Goal: Information Seeking & Learning: Learn about a topic

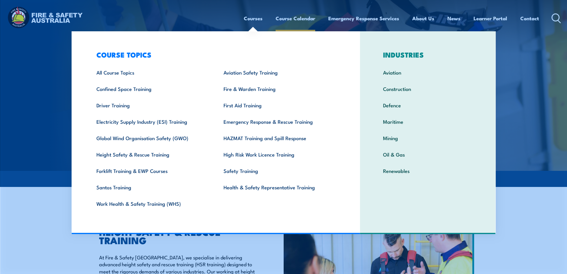
click at [294, 17] on link "Course Calendar" at bounding box center [296, 18] width 40 height 16
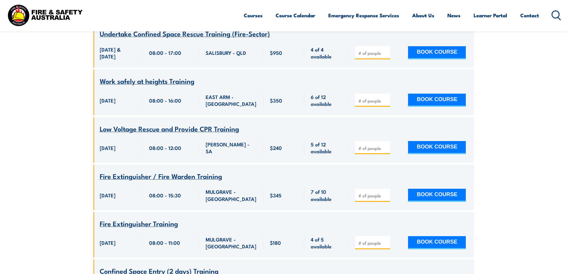
scroll to position [1310, 0]
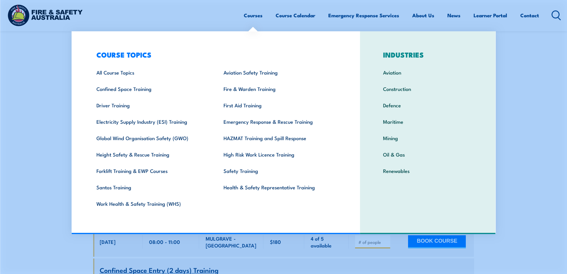
click at [249, 15] on link "Courses" at bounding box center [253, 15] width 19 height 16
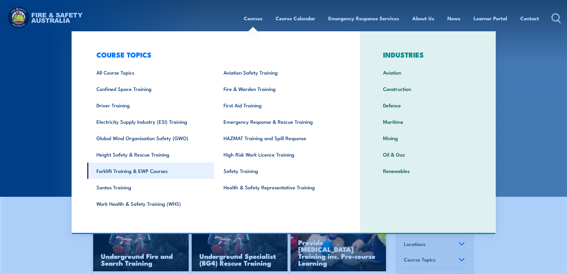
click at [174, 173] on link "Forklift Training & EWP Courses" at bounding box center [150, 170] width 127 height 16
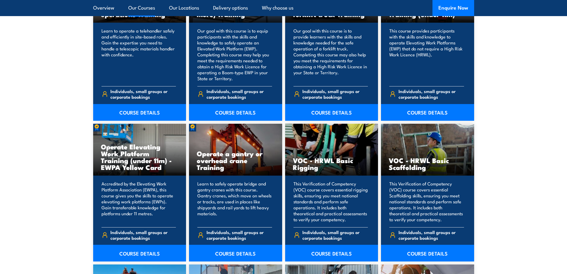
scroll to position [536, 0]
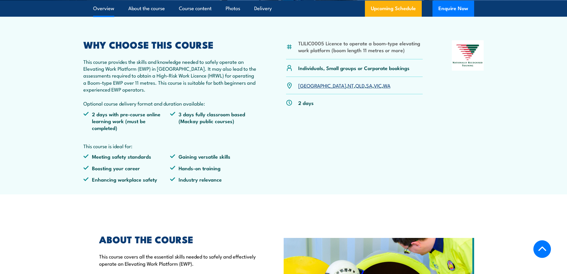
scroll to position [208, 0]
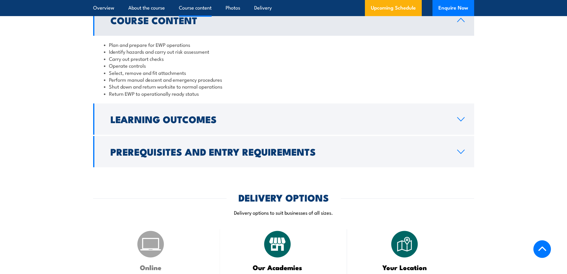
scroll to position [506, 0]
